Goal: Find specific page/section: Find specific page/section

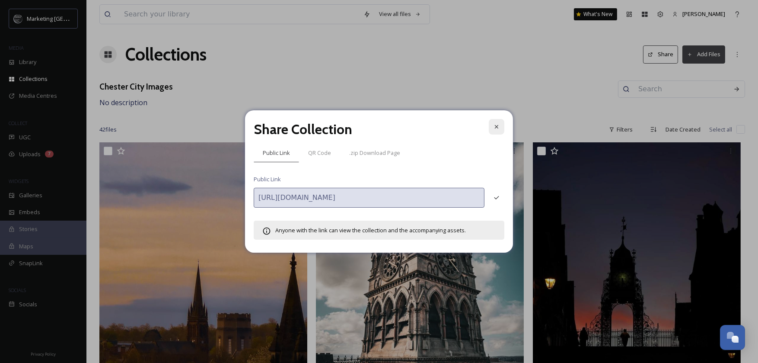
click at [498, 121] on div at bounding box center [497, 127] width 16 height 16
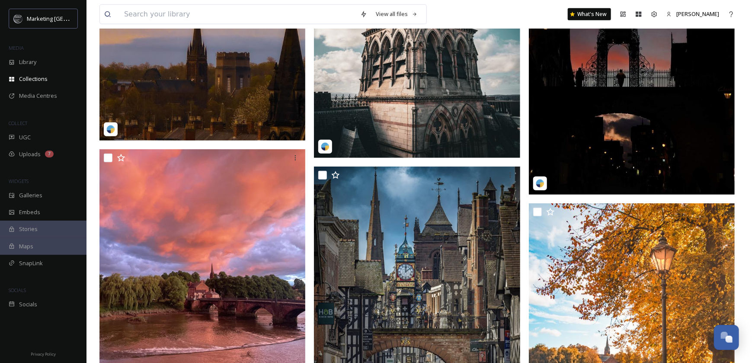
scroll to position [389, 0]
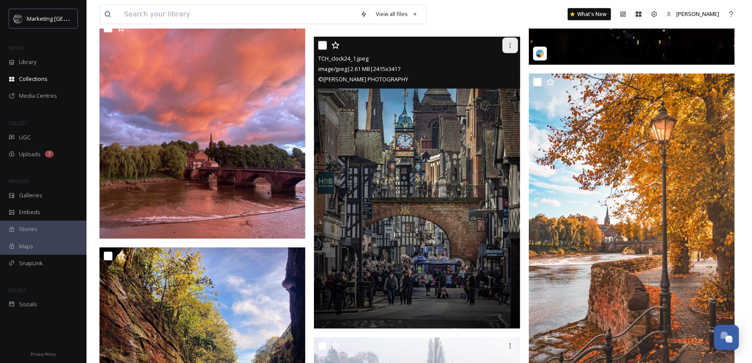
click at [511, 46] on icon at bounding box center [510, 45] width 7 height 7
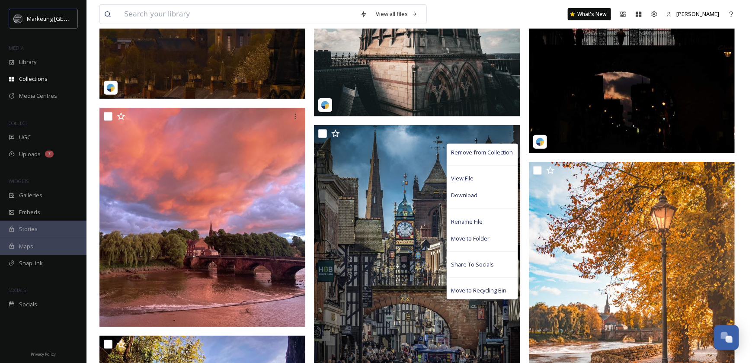
scroll to position [303, 0]
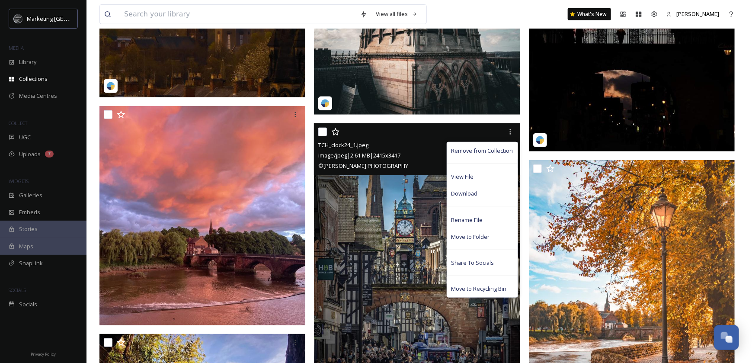
click at [324, 131] on input "checkbox" at bounding box center [322, 132] width 9 height 9
checkbox input "true"
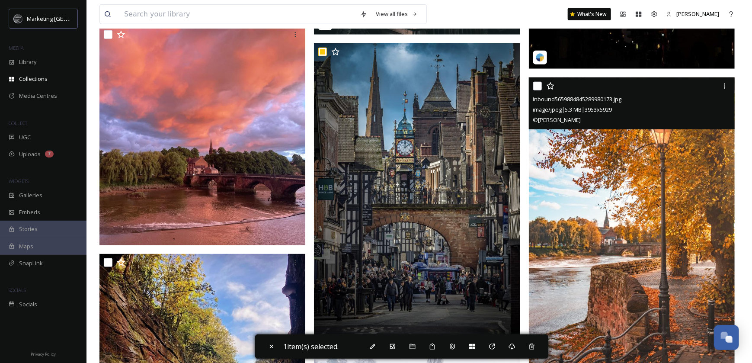
scroll to position [389, 0]
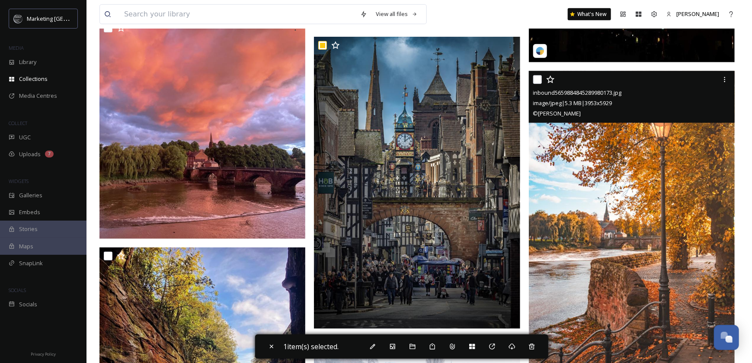
click at [538, 75] on input "checkbox" at bounding box center [537, 79] width 9 height 9
checkbox input "true"
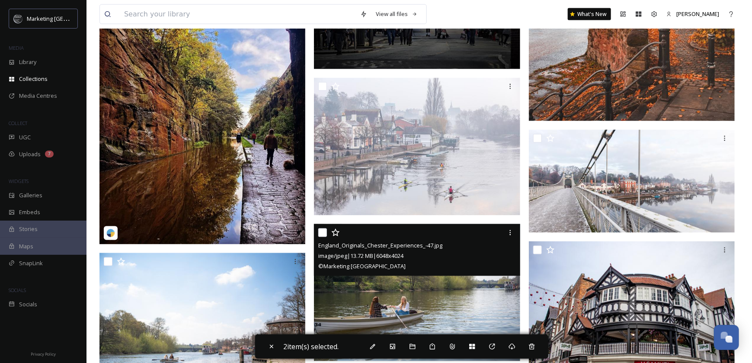
scroll to position [778, 0]
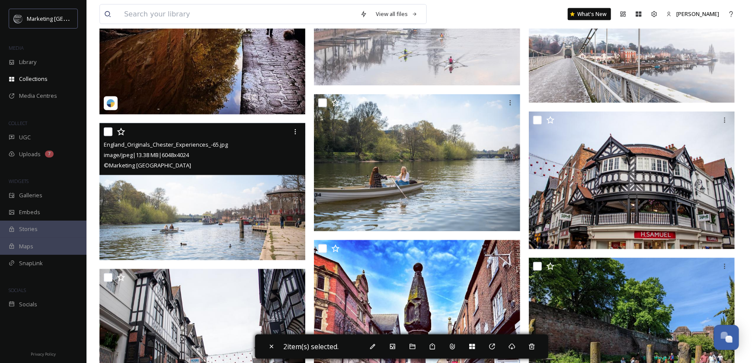
click at [108, 132] on input "checkbox" at bounding box center [108, 132] width 9 height 9
checkbox input "true"
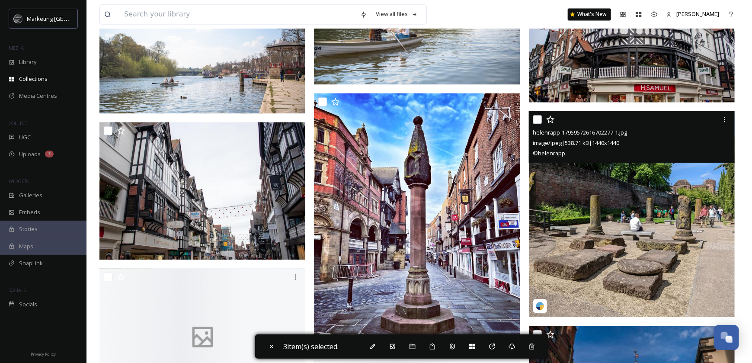
scroll to position [951, 0]
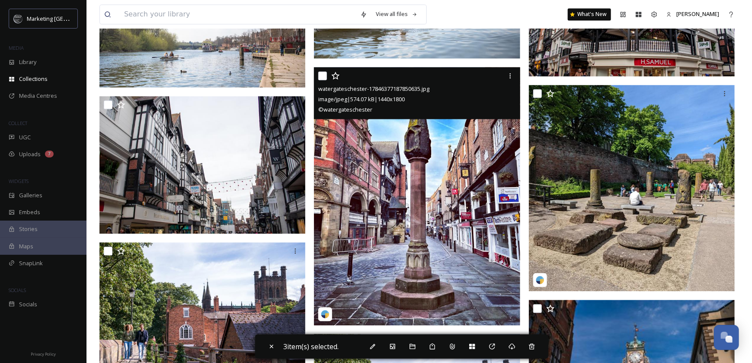
click at [322, 74] on input "checkbox" at bounding box center [322, 75] width 9 height 9
checkbox input "true"
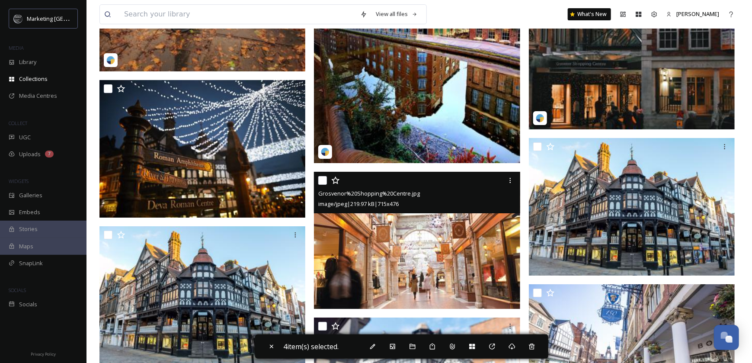
scroll to position [1600, 0]
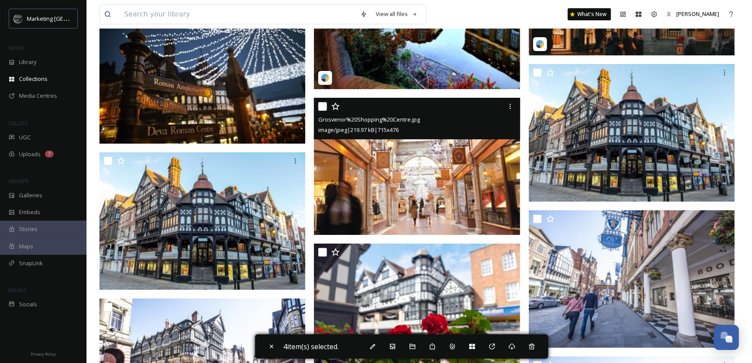
click at [323, 105] on input "checkbox" at bounding box center [322, 106] width 9 height 9
checkbox input "true"
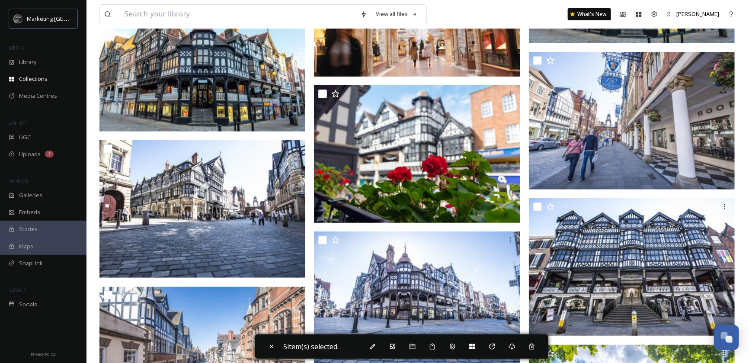
scroll to position [1773, 0]
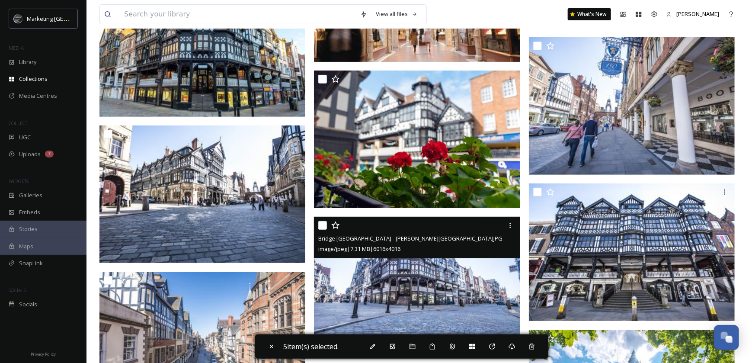
click at [317, 221] on div "Bridge [GEOGRAPHIC_DATA] intersection - [GEOGRAPHIC_DATA] BID.JPG image/jpeg | …" at bounding box center [417, 238] width 206 height 42
click at [325, 225] on input "checkbox" at bounding box center [322, 225] width 9 height 9
checkbox input "true"
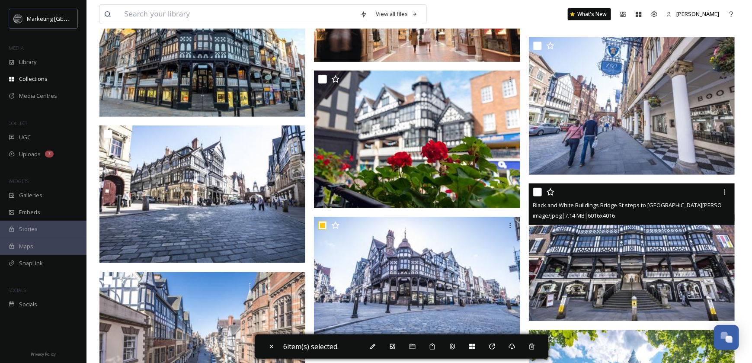
click at [535, 191] on input "checkbox" at bounding box center [537, 192] width 9 height 9
checkbox input "true"
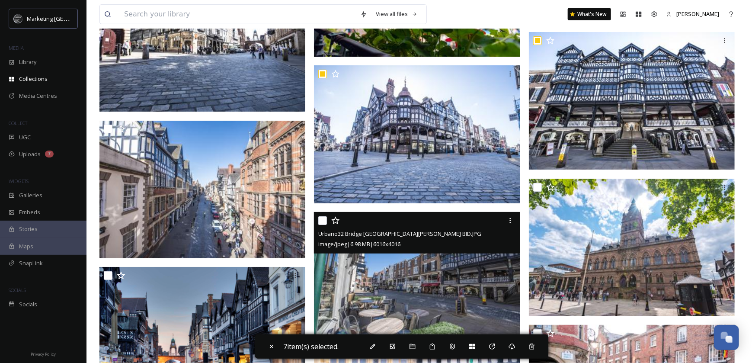
scroll to position [1989, 0]
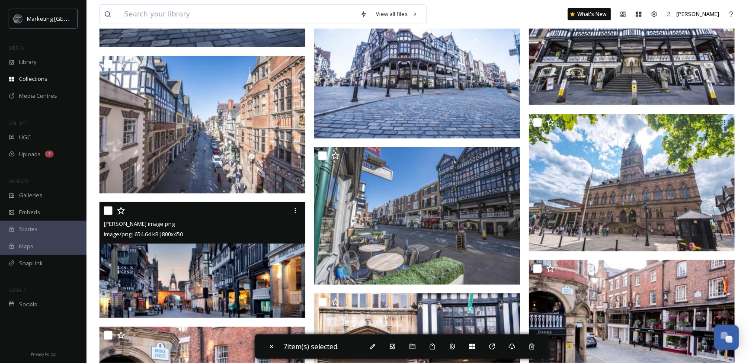
click at [109, 210] on input "checkbox" at bounding box center [108, 210] width 9 height 9
checkbox input "true"
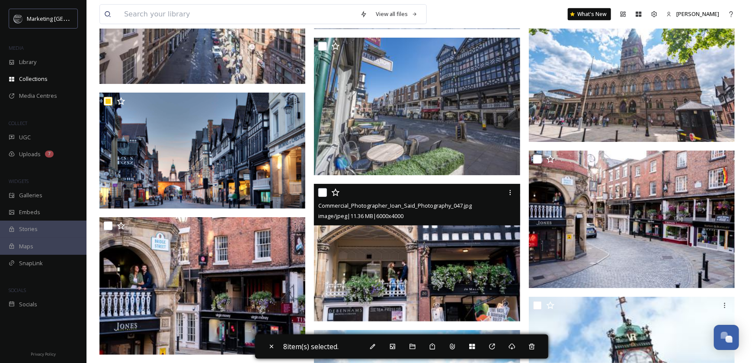
scroll to position [2119, 0]
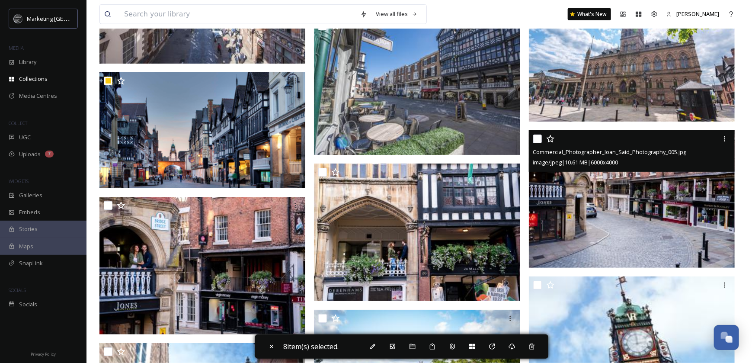
click at [535, 141] on input "checkbox" at bounding box center [537, 138] width 9 height 9
checkbox input "true"
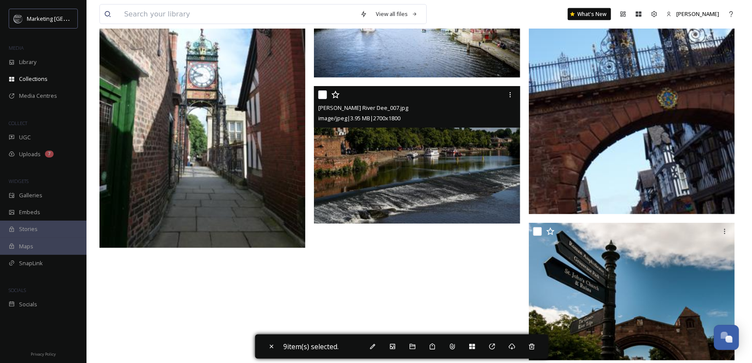
scroll to position [2489, 0]
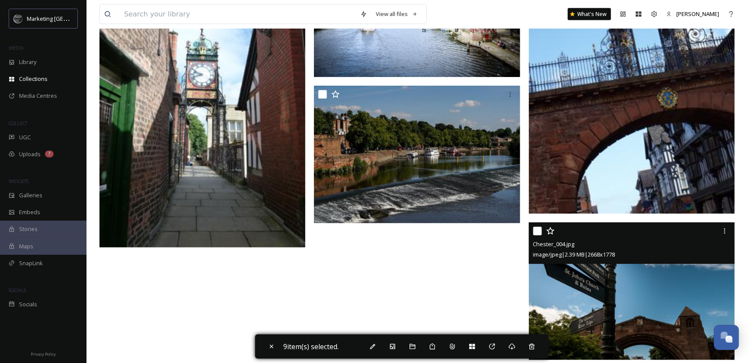
click at [539, 232] on input "checkbox" at bounding box center [537, 231] width 9 height 9
checkbox input "true"
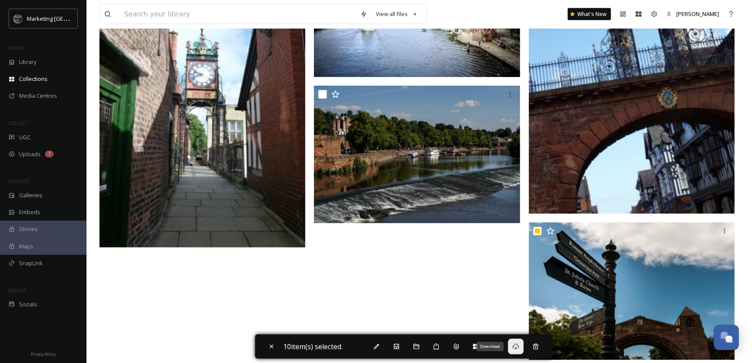
click at [519, 348] on icon at bounding box center [515, 346] width 7 height 7
click at [516, 346] on icon at bounding box center [515, 346] width 7 height 7
click at [519, 345] on icon at bounding box center [515, 346] width 7 height 7
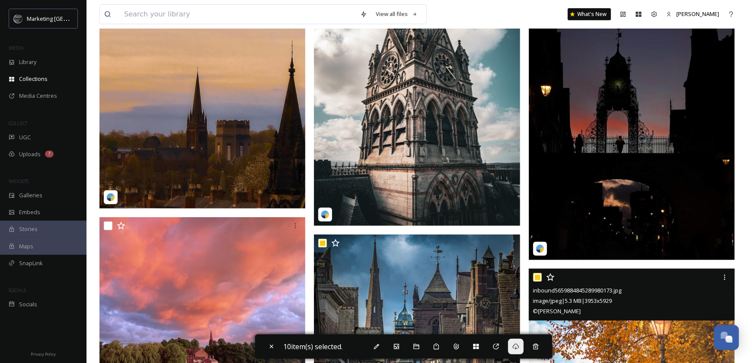
scroll to position [0, 0]
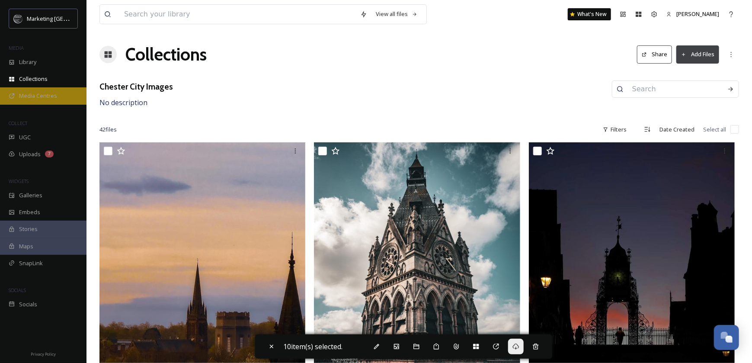
click at [38, 96] on span "Media Centres" at bounding box center [38, 96] width 38 height 8
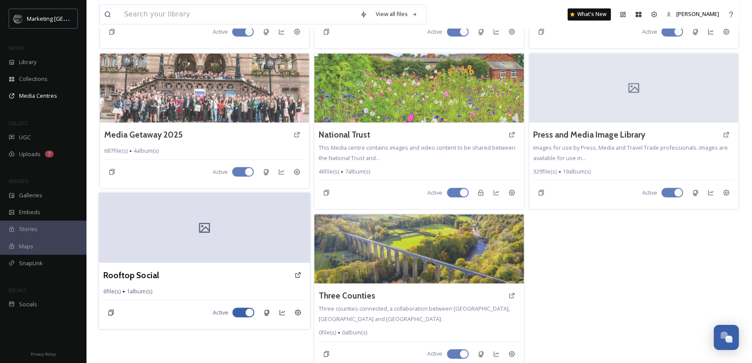
scroll to position [968, 0]
